Goal: Information Seeking & Learning: Learn about a topic

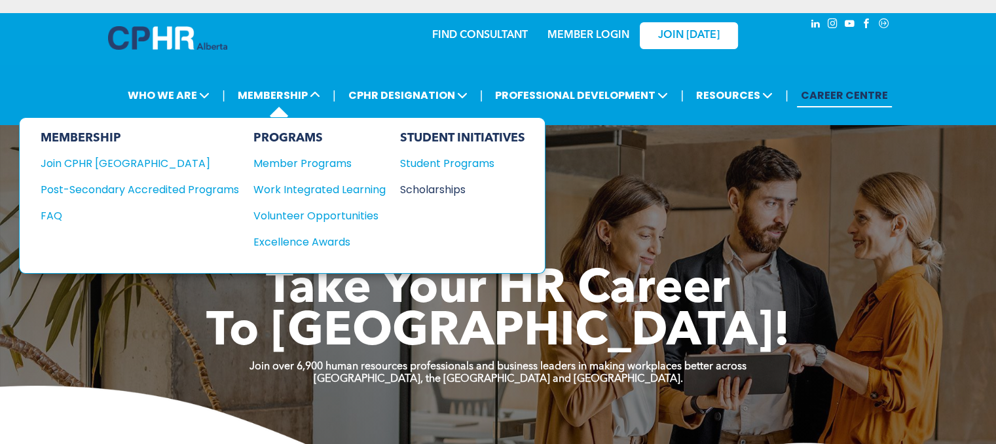
click at [418, 189] on div "Scholarships" at bounding box center [456, 189] width 113 height 16
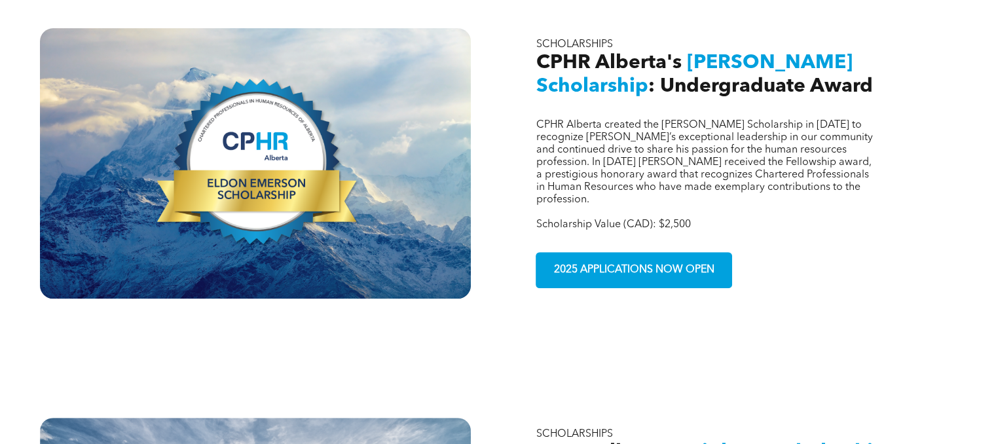
scroll to position [458, 0]
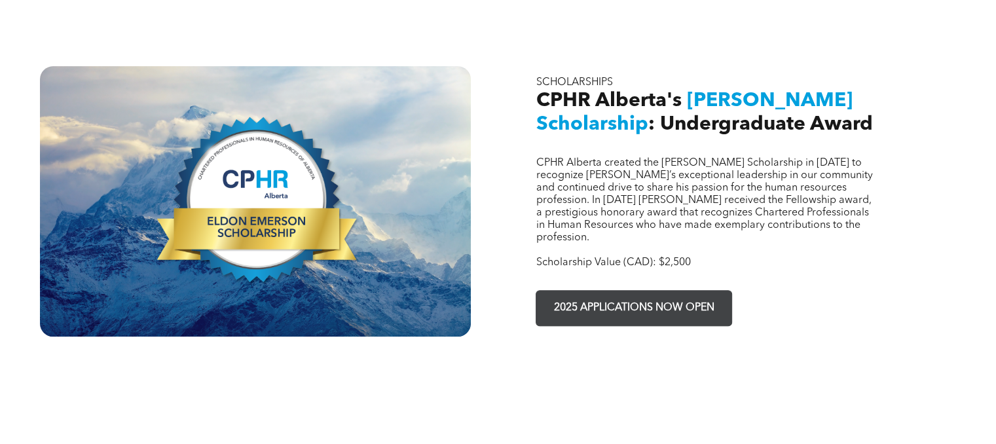
click at [646, 297] on link "2025 APPLICATIONS NOW OPEN" at bounding box center [634, 308] width 196 height 36
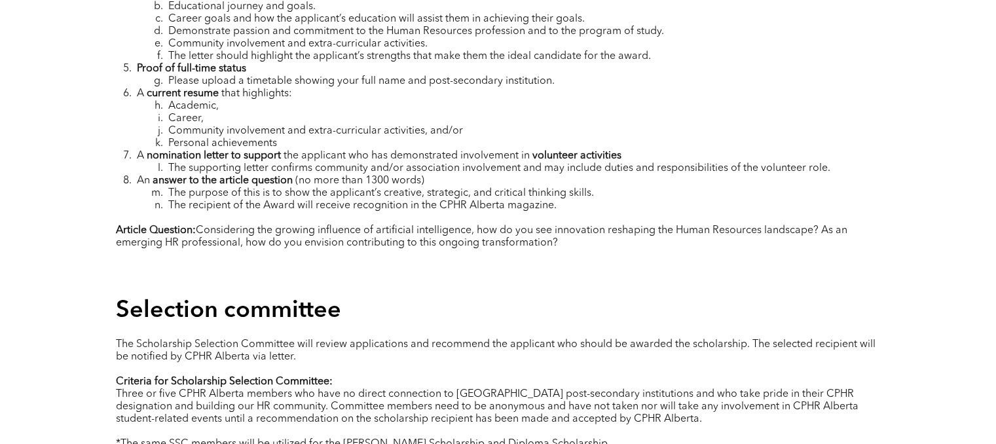
scroll to position [1637, 0]
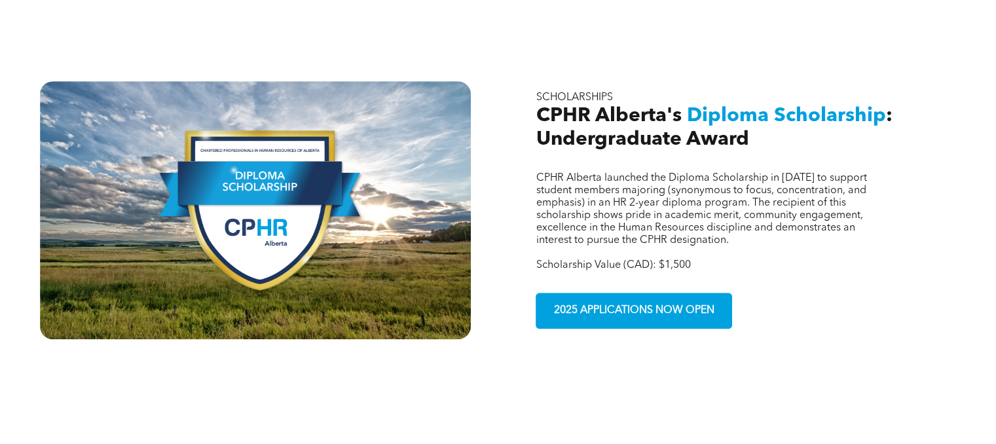
scroll to position [917, 0]
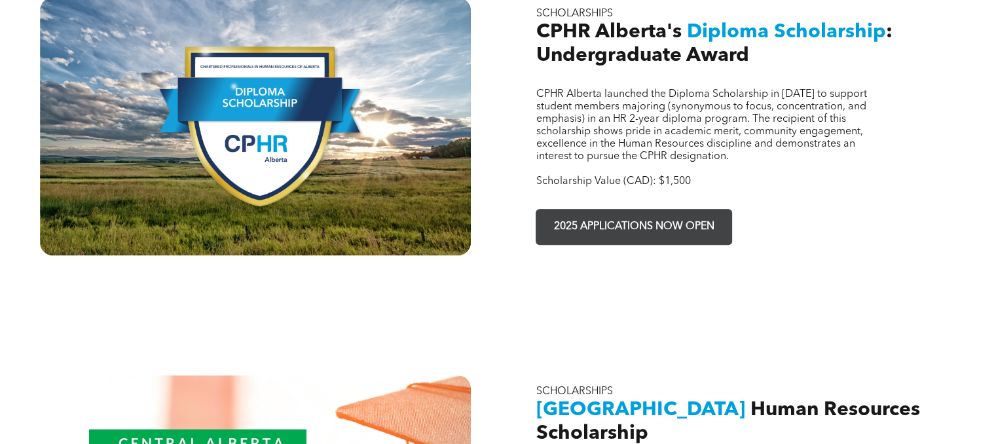
click at [672, 214] on span "2025 APPLICATIONS NOW OPEN" at bounding box center [634, 227] width 170 height 26
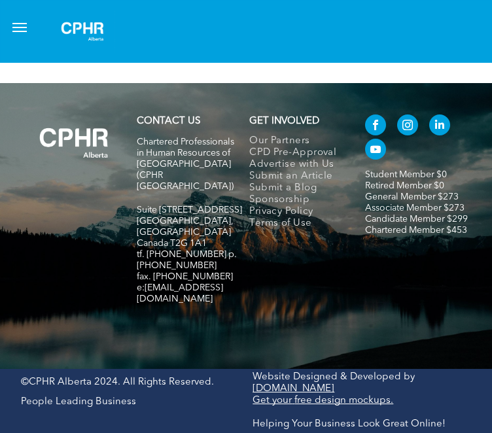
scroll to position [3022, 5]
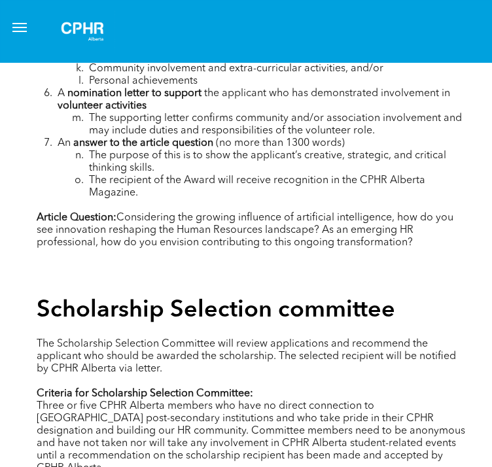
scroll to position [1909, 0]
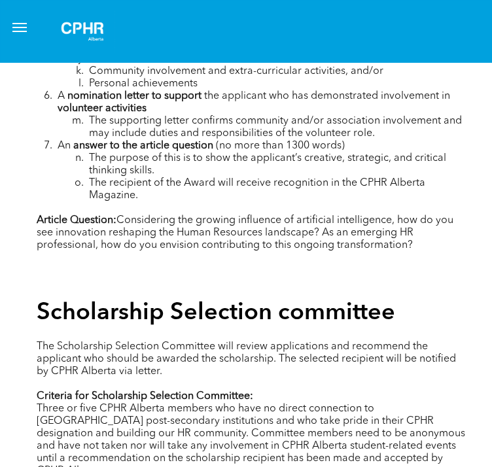
drag, startPoint x: 34, startPoint y: 128, endPoint x: 41, endPoint y: 128, distance: 7.2
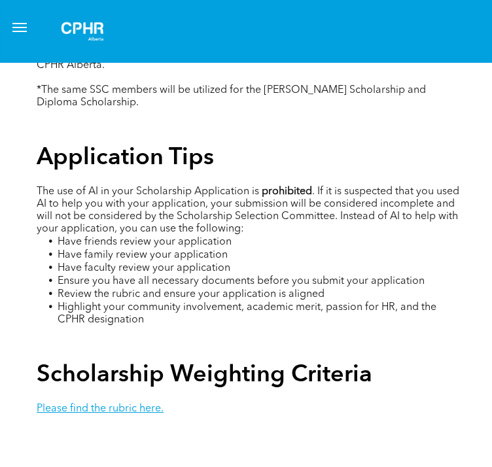
scroll to position [2368, 0]
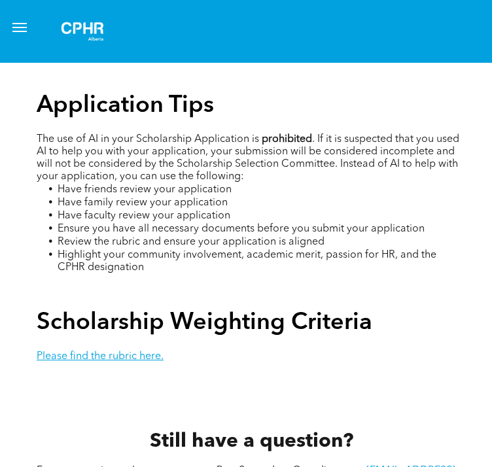
drag, startPoint x: 41, startPoint y: 128, endPoint x: 418, endPoint y: 213, distance: 386.6
copy div "Loremipsumd sitamet Consec ad elitseddoei: Temporin utlaboreetd ma ali ENIM Adm…"
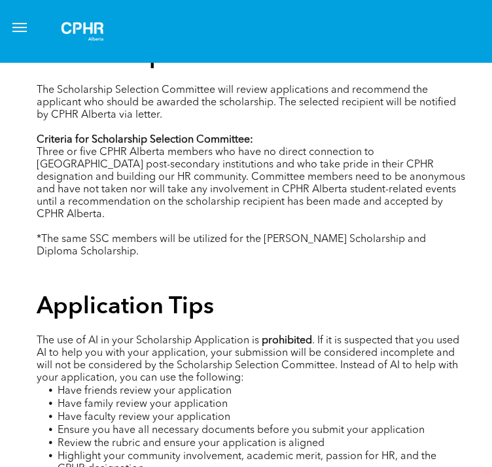
scroll to position [2106, 0]
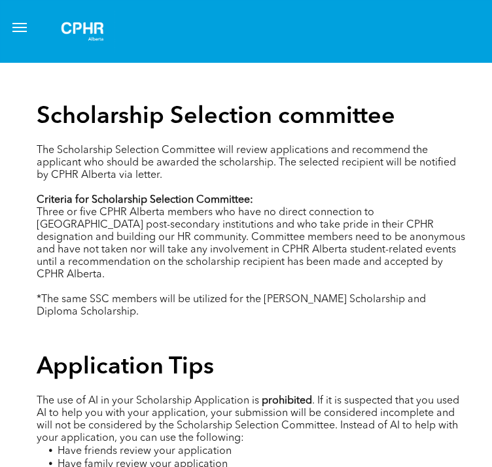
drag, startPoint x: 219, startPoint y: 158, endPoint x: 460, endPoint y: 154, distance: 241.0
copy span "Expected Family Contribution (EFC)/financial need"
drag, startPoint x: 93, startPoint y: 149, endPoint x: 473, endPoint y: 183, distance: 381.9
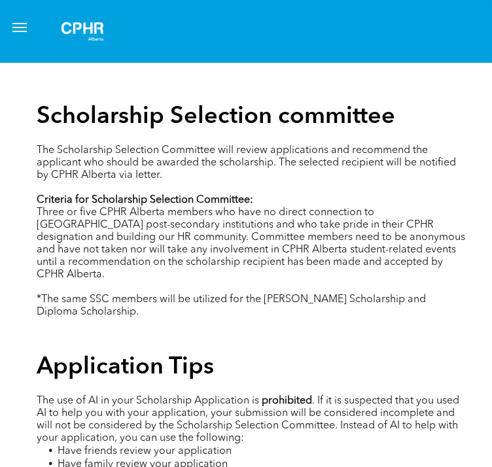
copy span "emonstrate the student’s Expected Family Contribution (EFC)/financial need – th…"
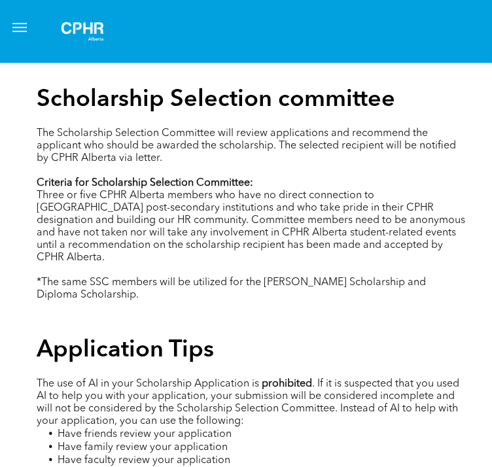
scroll to position [2040, 0]
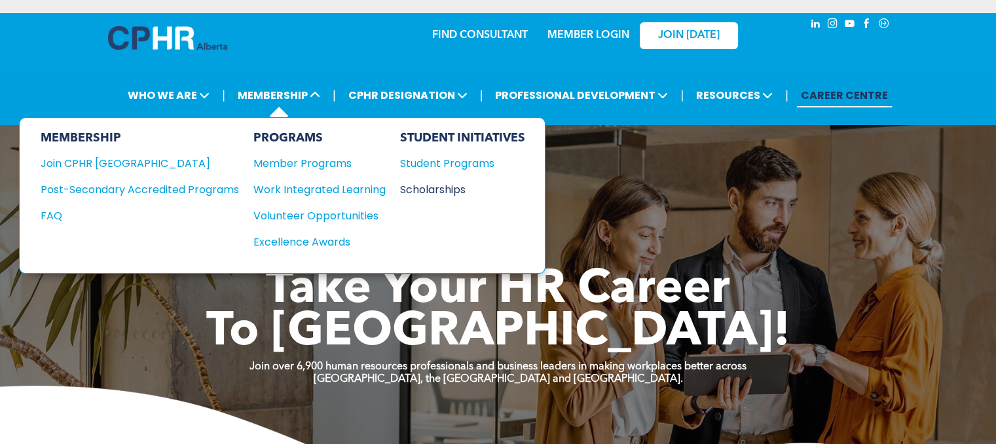
click at [420, 189] on div "Scholarships" at bounding box center [456, 189] width 113 height 16
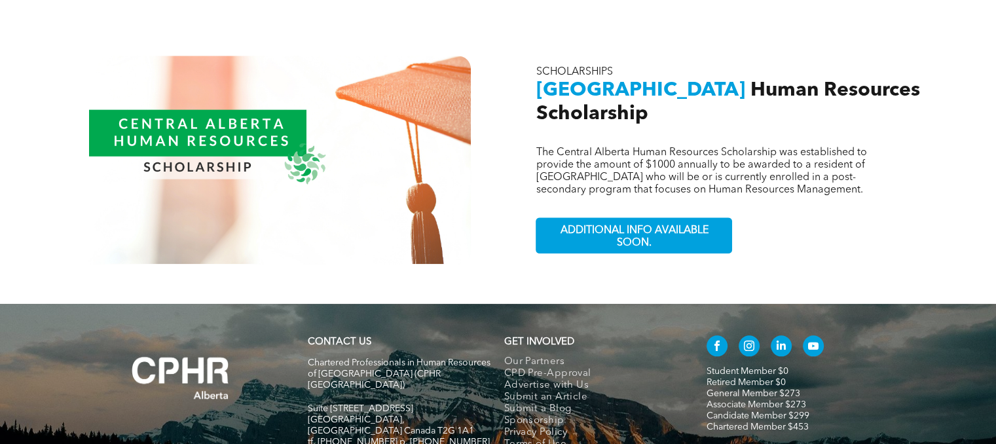
scroll to position [1244, 0]
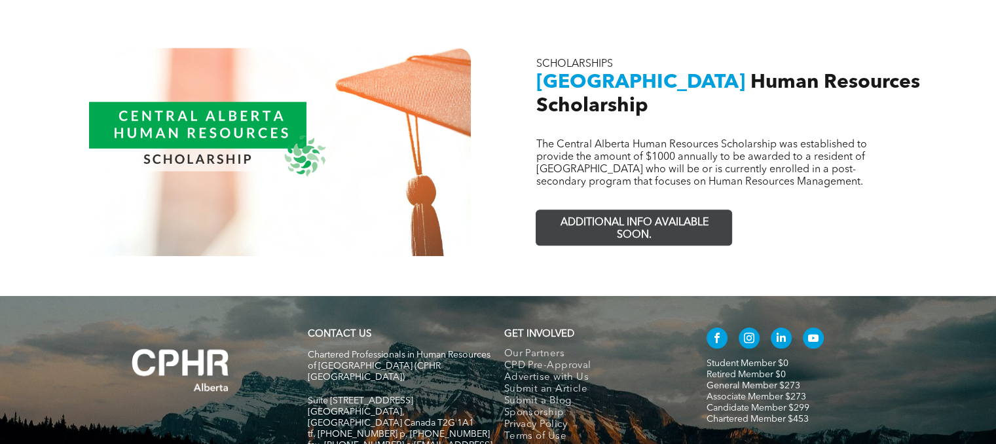
click at [557, 210] on span "ADDITIONAL INFO AVAILABLE SOON." at bounding box center [633, 229] width 191 height 38
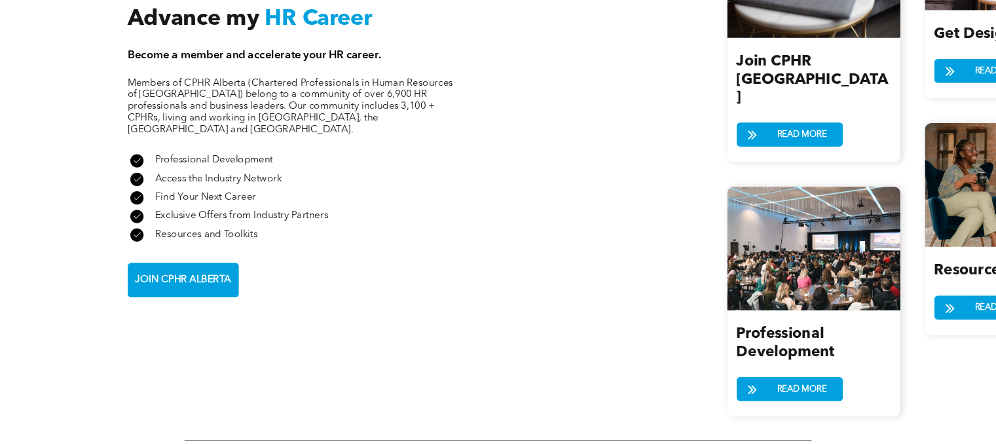
scroll to position [1571, 0]
